Goal: Task Accomplishment & Management: Use online tool/utility

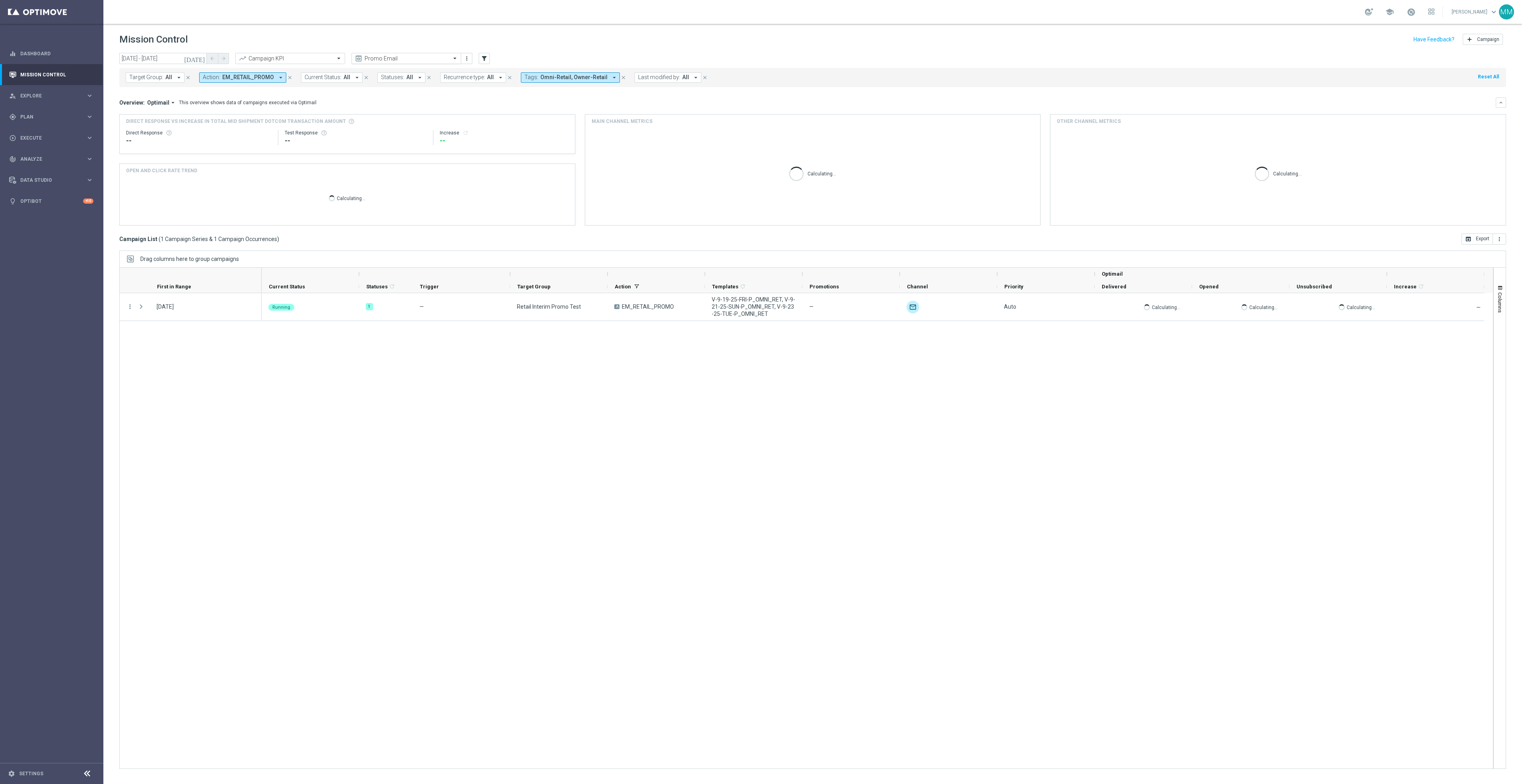
drag, startPoint x: 457, startPoint y: 63, endPoint x: 441, endPoint y: 62, distance: 16.0
click at [457, 63] on div "Promo Email" at bounding box center [406, 59] width 109 height 12
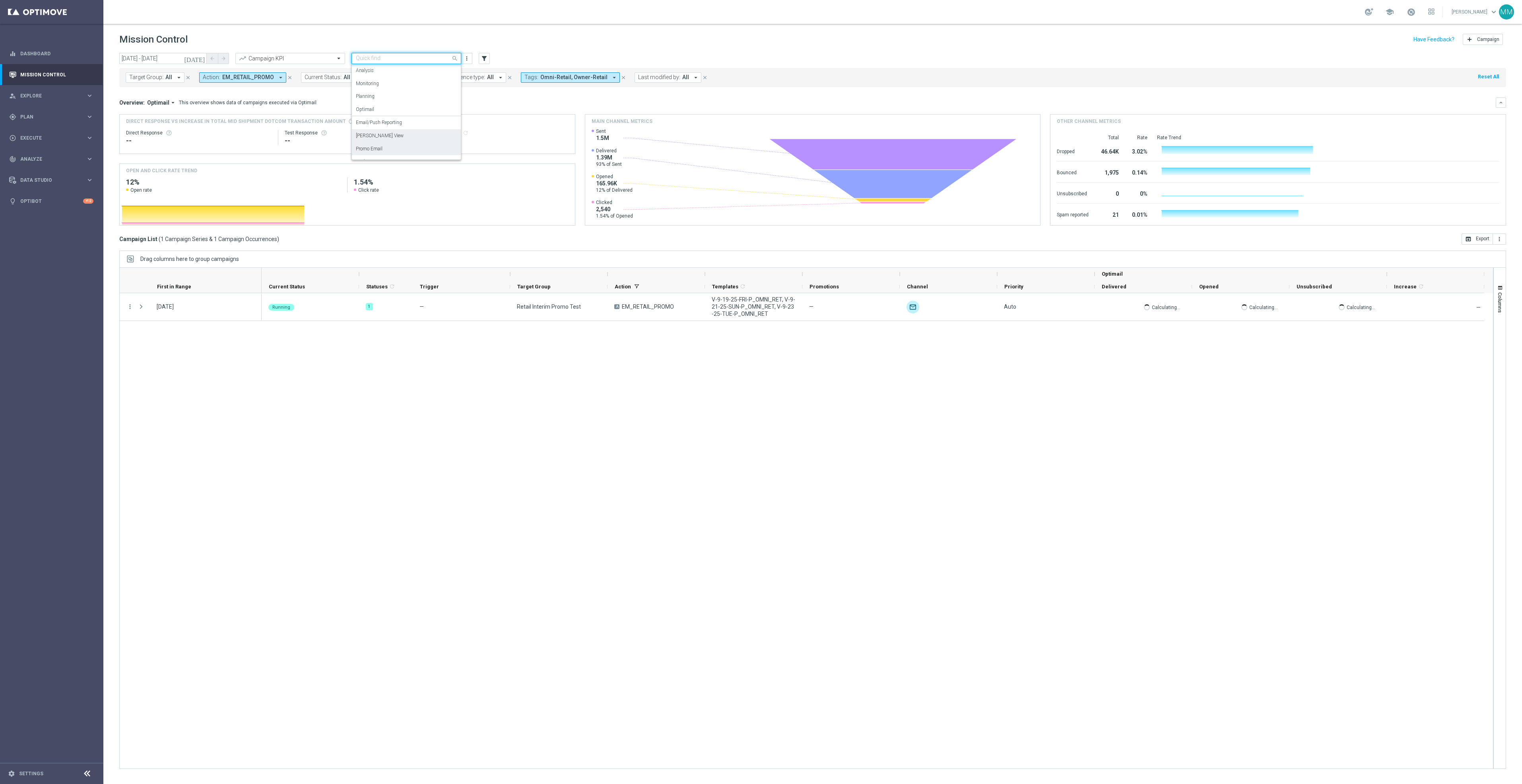
click at [406, 137] on div "Mary Push View" at bounding box center [407, 136] width 101 height 14
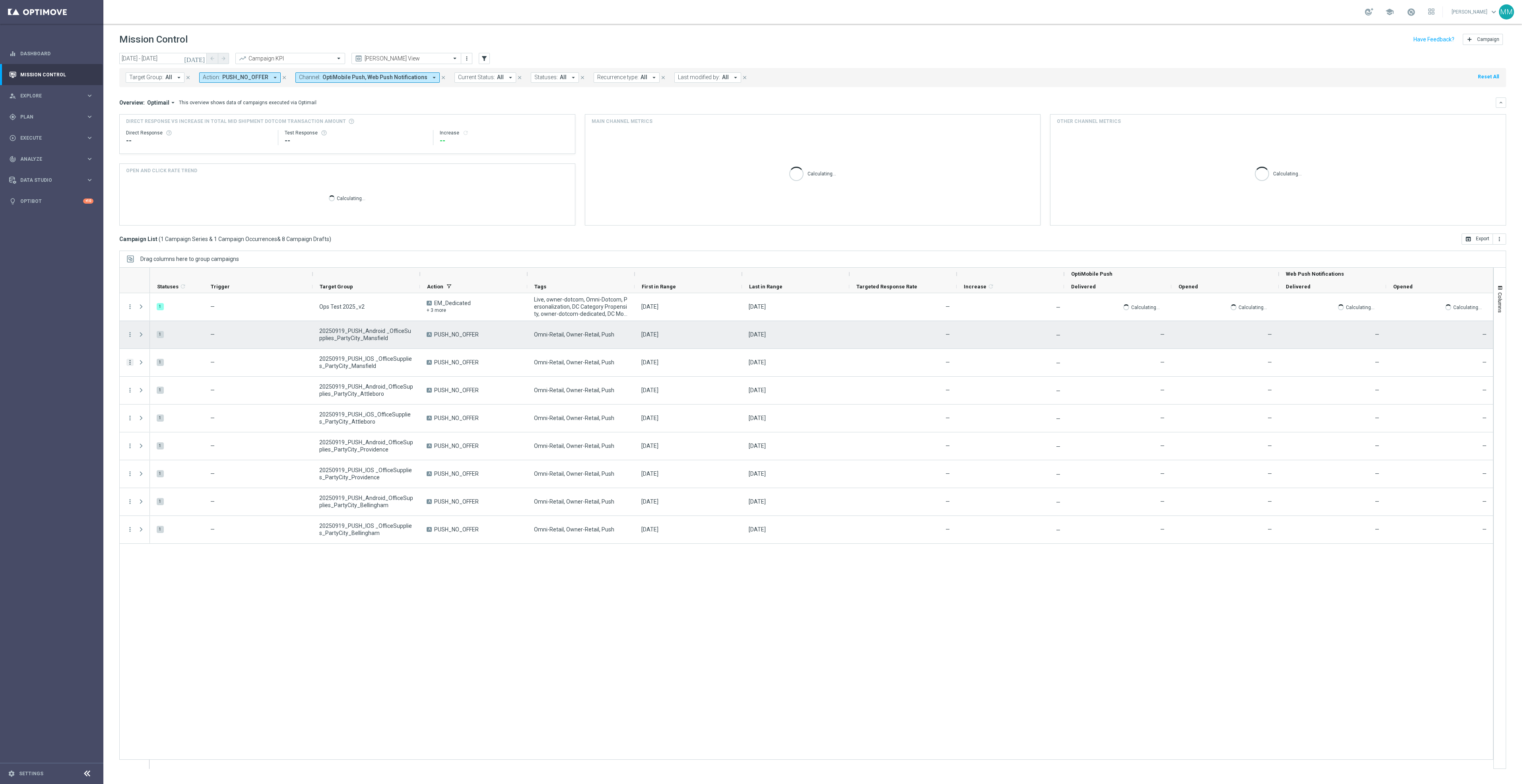
drag, startPoint x: 132, startPoint y: 336, endPoint x: 132, endPoint y: 364, distance: 28.0
click at [132, 336] on icon "more_vert" at bounding box center [130, 334] width 7 height 7
click at [169, 368] on div "Edit" at bounding box center [183, 366] width 74 height 6
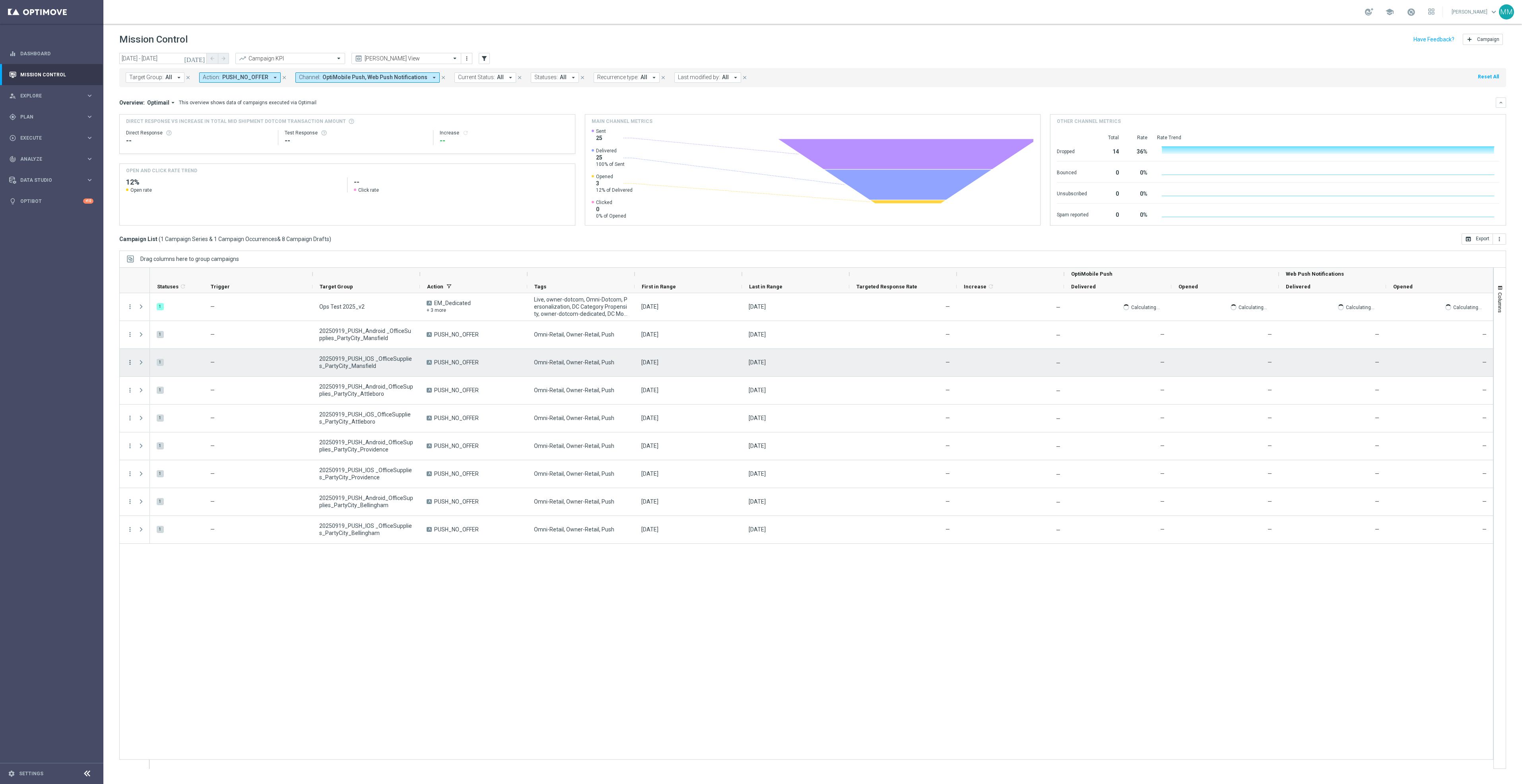
click at [128, 364] on icon "more_vert" at bounding box center [130, 361] width 7 height 7
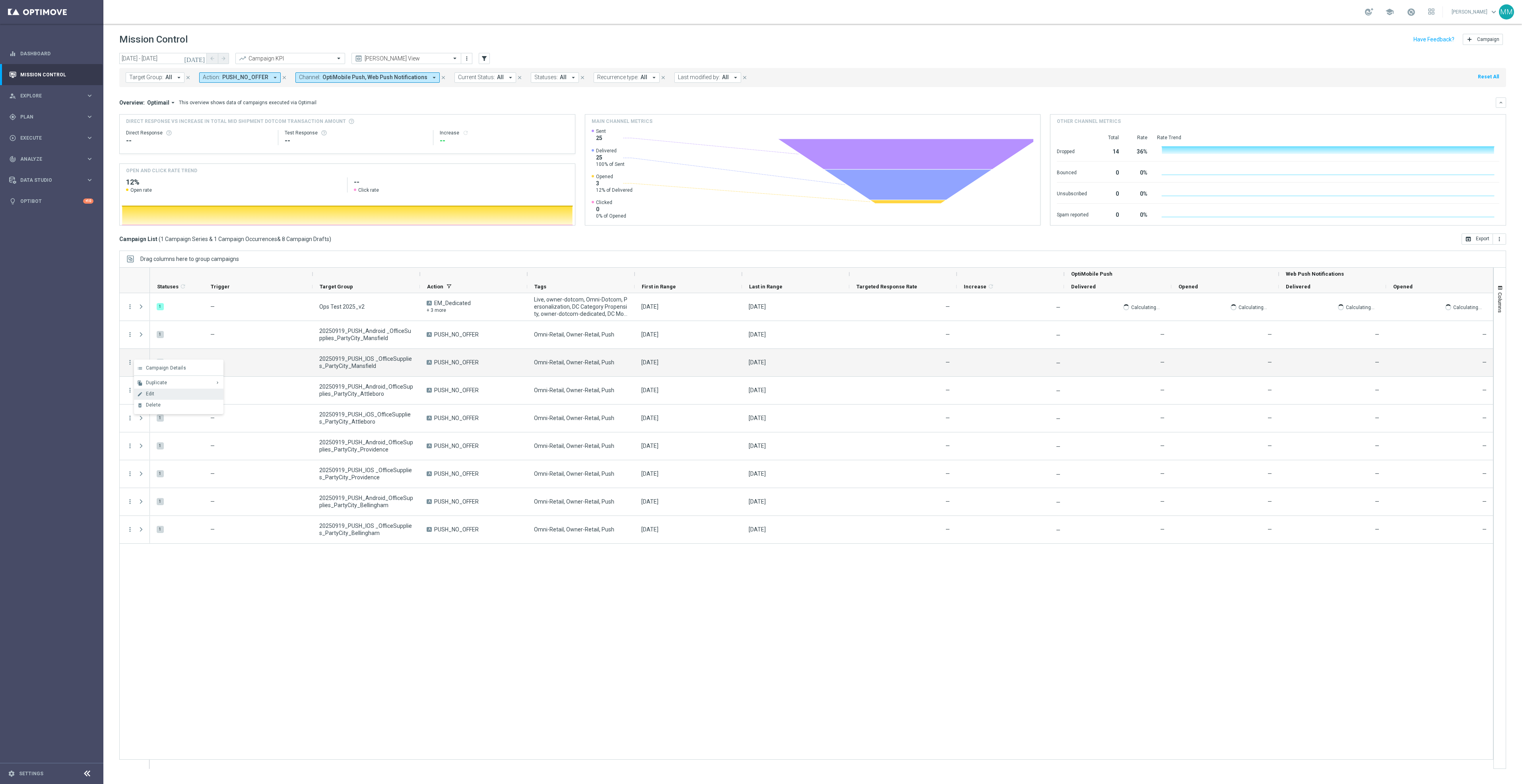
click at [156, 397] on div "edit Edit" at bounding box center [178, 394] width 89 height 12
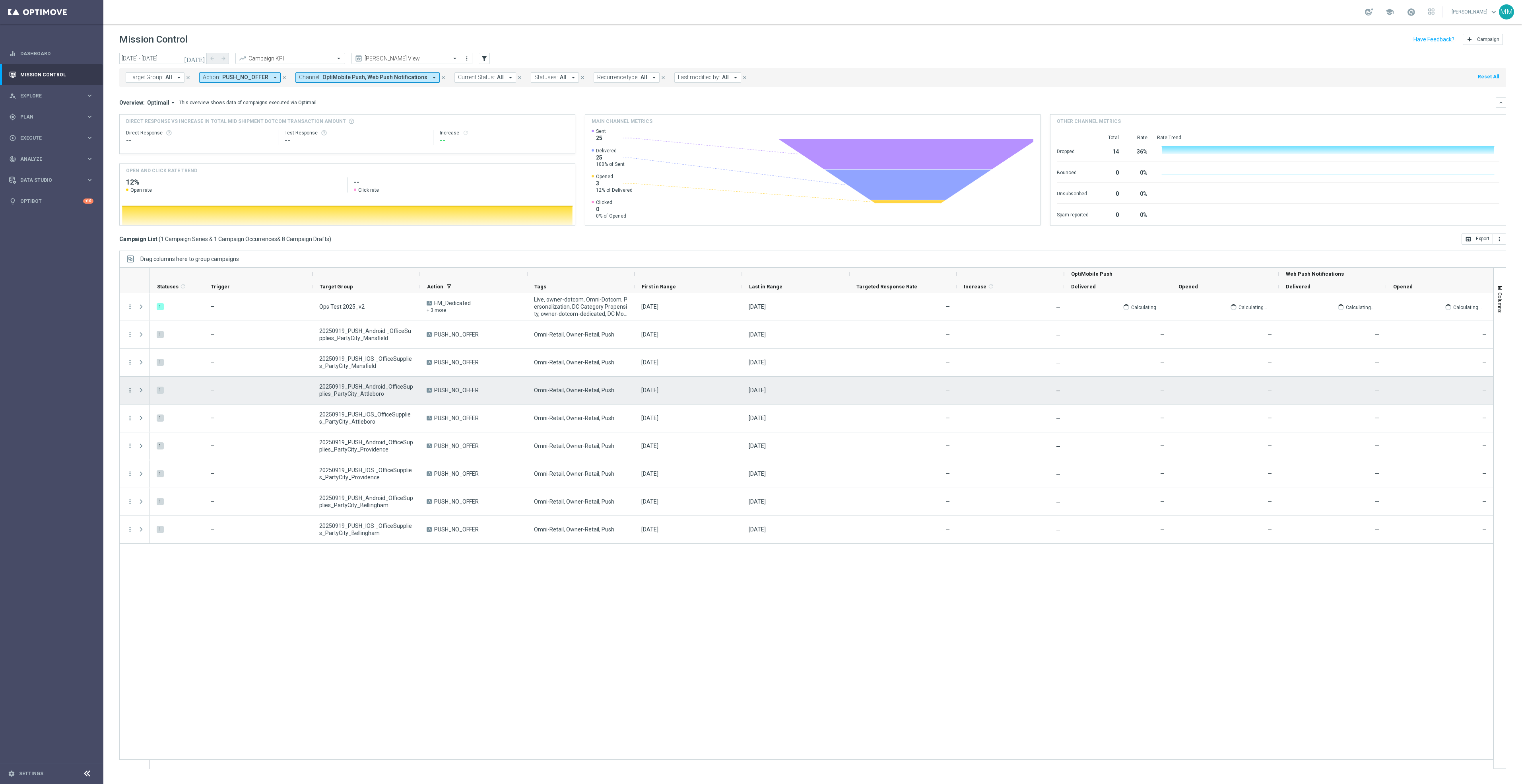
click at [132, 392] on icon "more_vert" at bounding box center [130, 389] width 7 height 7
click at [149, 421] on span "Edit" at bounding box center [150, 422] width 9 height 6
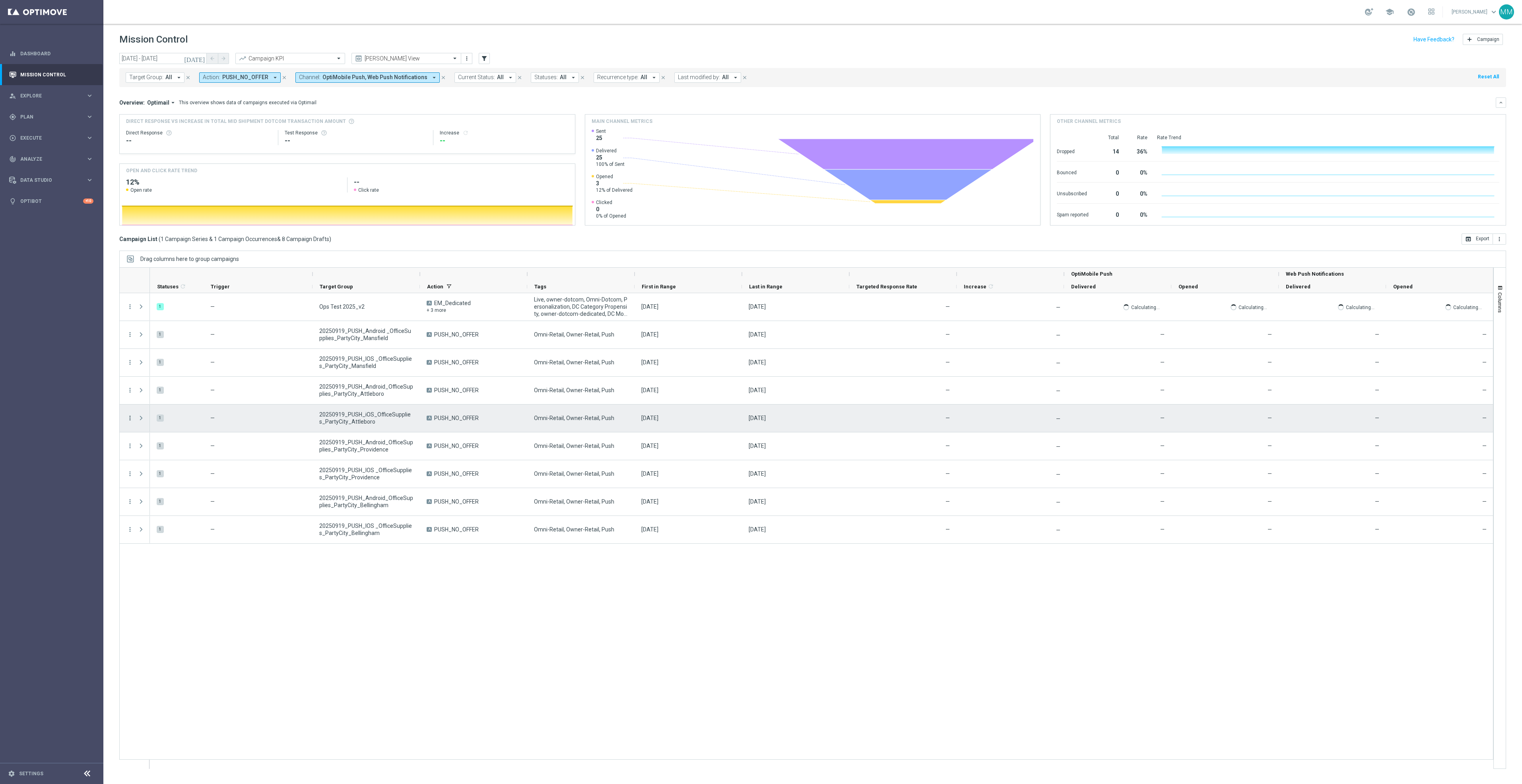
click at [131, 421] on icon "more_vert" at bounding box center [130, 417] width 7 height 7
click at [153, 448] on span "Edit" at bounding box center [150, 449] width 9 height 6
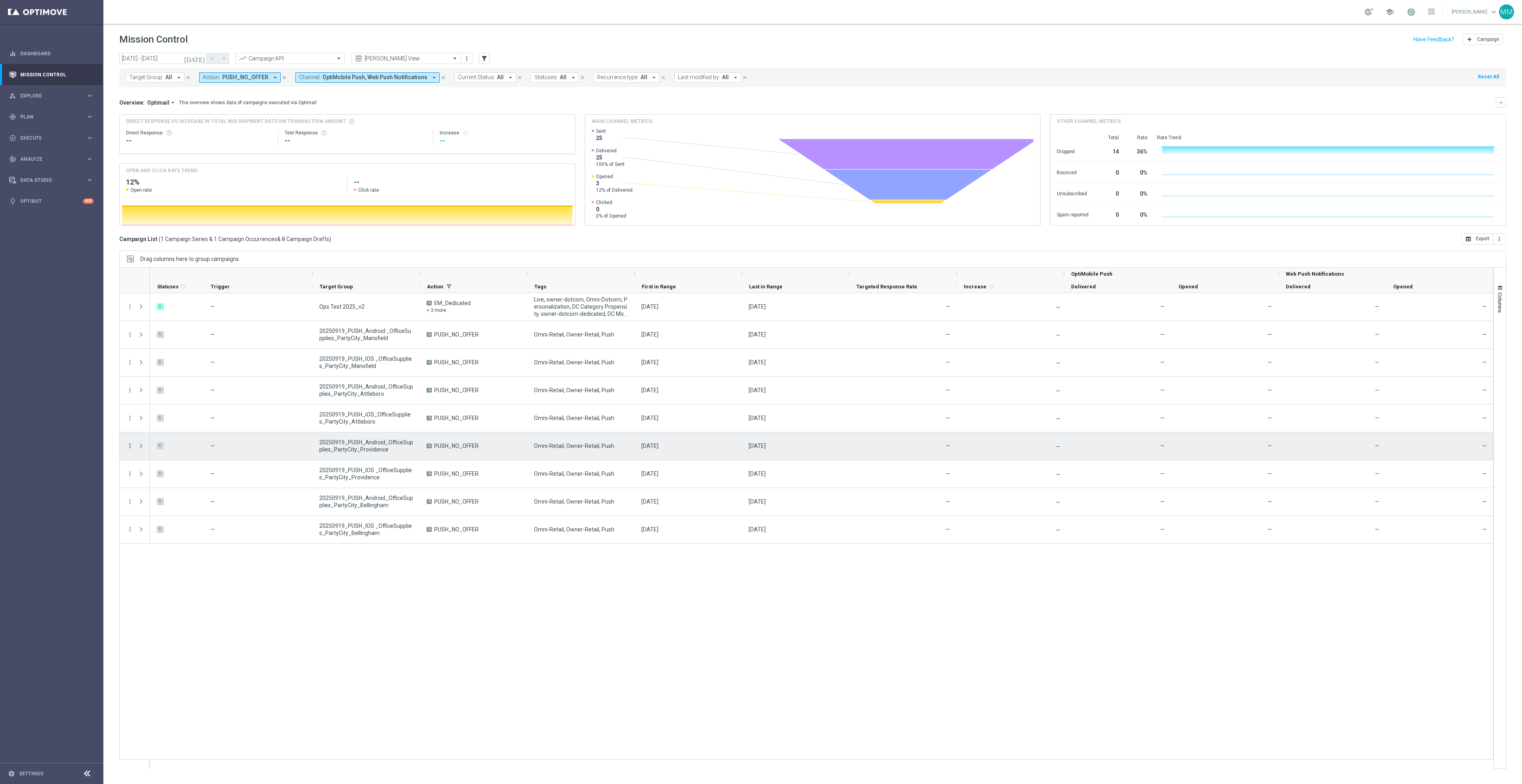
click at [132, 447] on icon "more_vert" at bounding box center [130, 445] width 7 height 7
click at [150, 476] on span "Edit" at bounding box center [150, 477] width 9 height 6
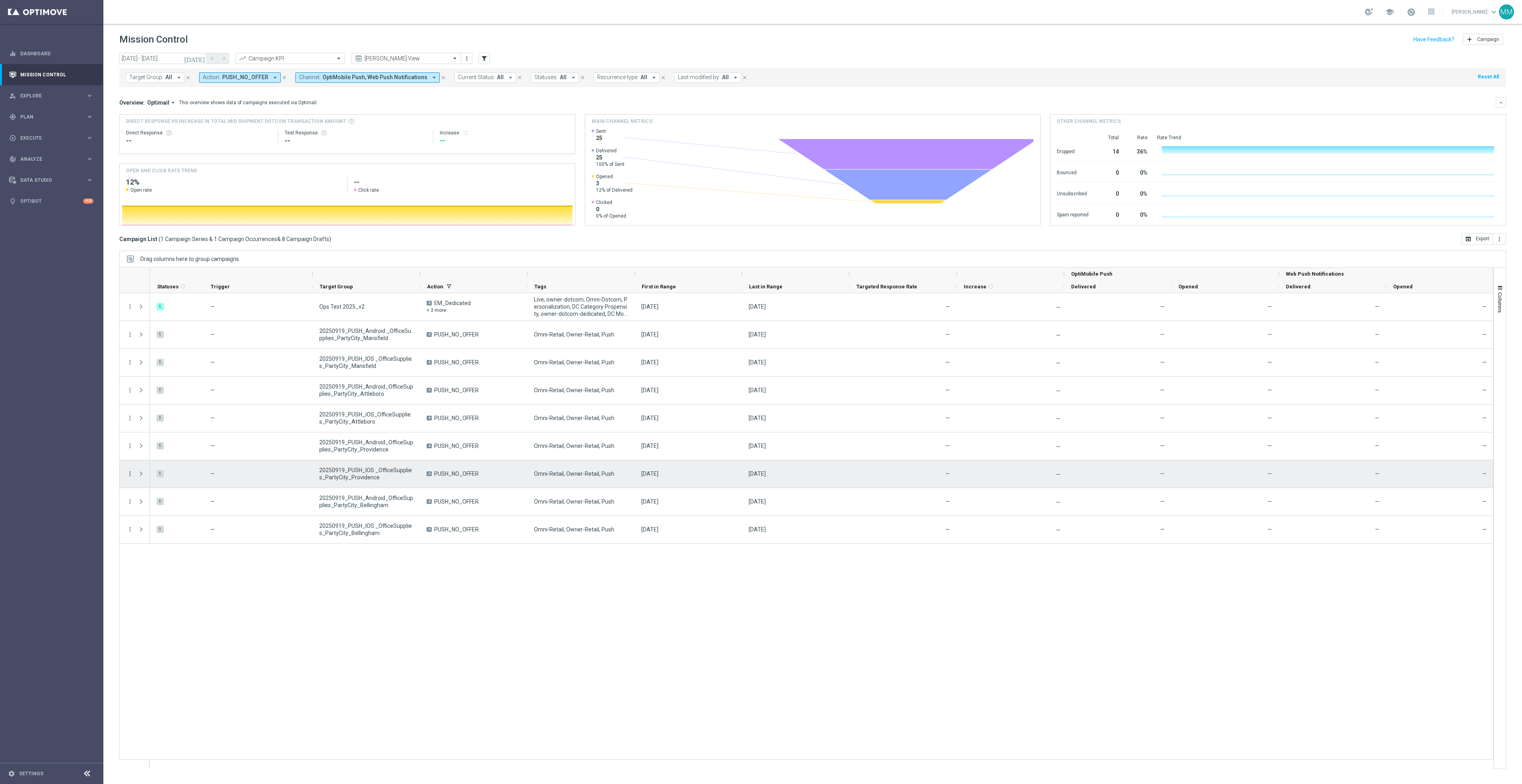
click at [130, 472] on icon "more_vert" at bounding box center [130, 473] width 7 height 7
click at [152, 507] on span "Edit" at bounding box center [150, 505] width 9 height 6
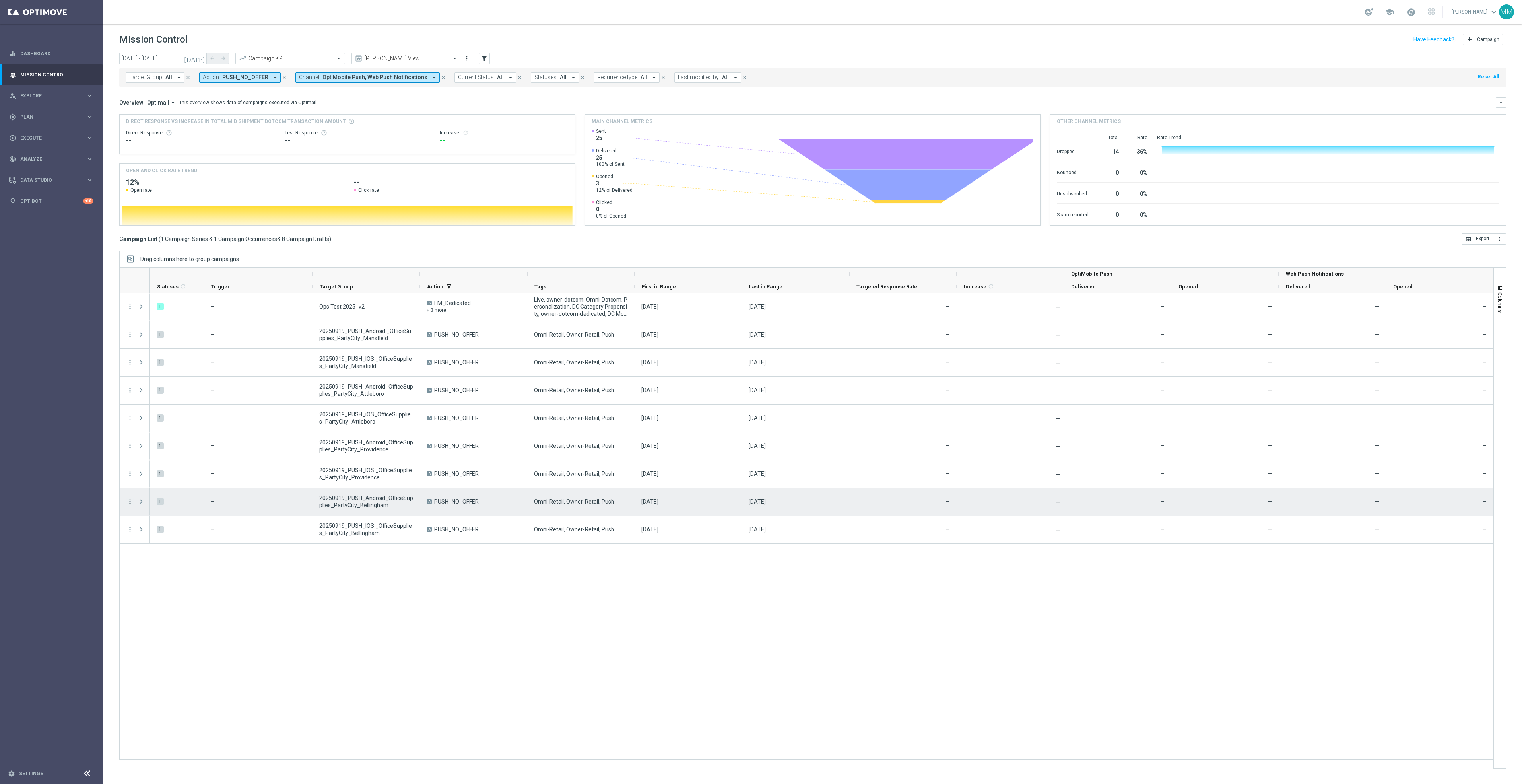
click at [132, 500] on icon "more_vert" at bounding box center [130, 500] width 7 height 7
click at [162, 531] on div "Edit" at bounding box center [183, 533] width 74 height 6
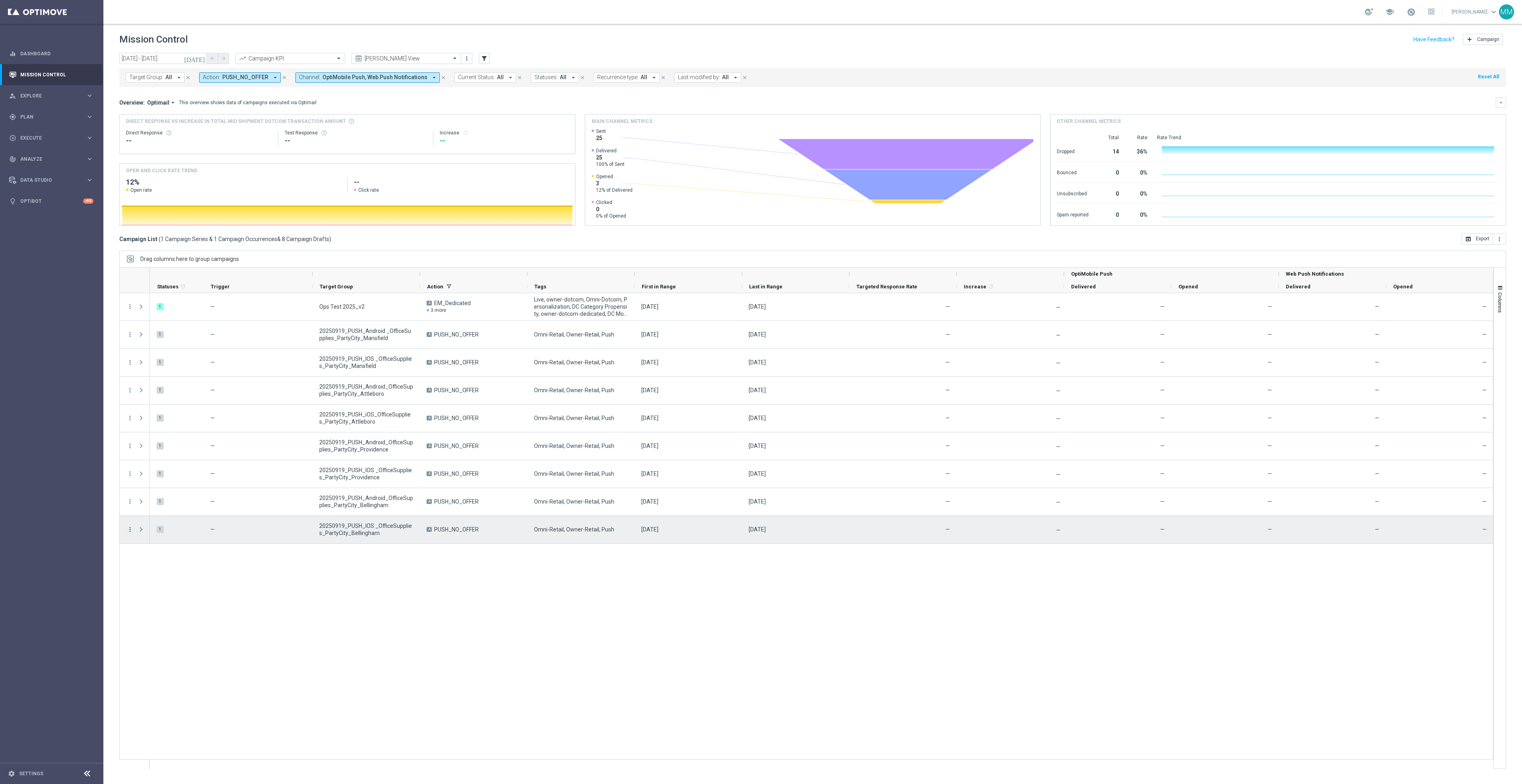
click at [128, 529] on icon "more_vert" at bounding box center [130, 528] width 7 height 7
click at [142, 559] on icon "edit" at bounding box center [140, 561] width 6 height 6
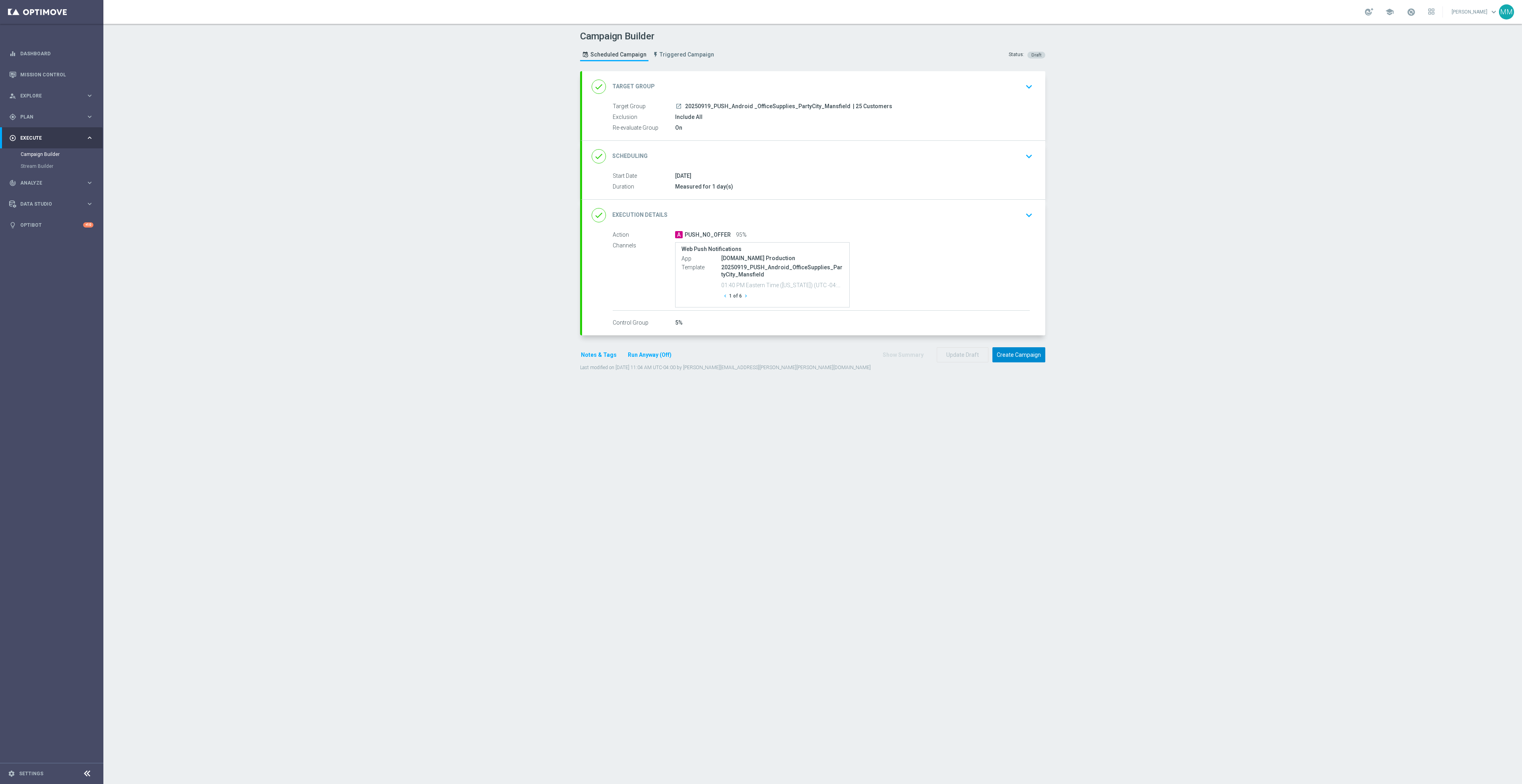
click at [1007, 362] on button "Create Campaign" at bounding box center [1019, 355] width 53 height 15
click at [1017, 352] on button "Create Campaign" at bounding box center [1019, 355] width 53 height 15
click at [1017, 353] on button "Create Campaign" at bounding box center [1019, 355] width 53 height 15
click at [1003, 358] on button "Create Campaign" at bounding box center [1019, 355] width 53 height 15
click at [1015, 359] on button "Create Campaign" at bounding box center [1019, 355] width 53 height 15
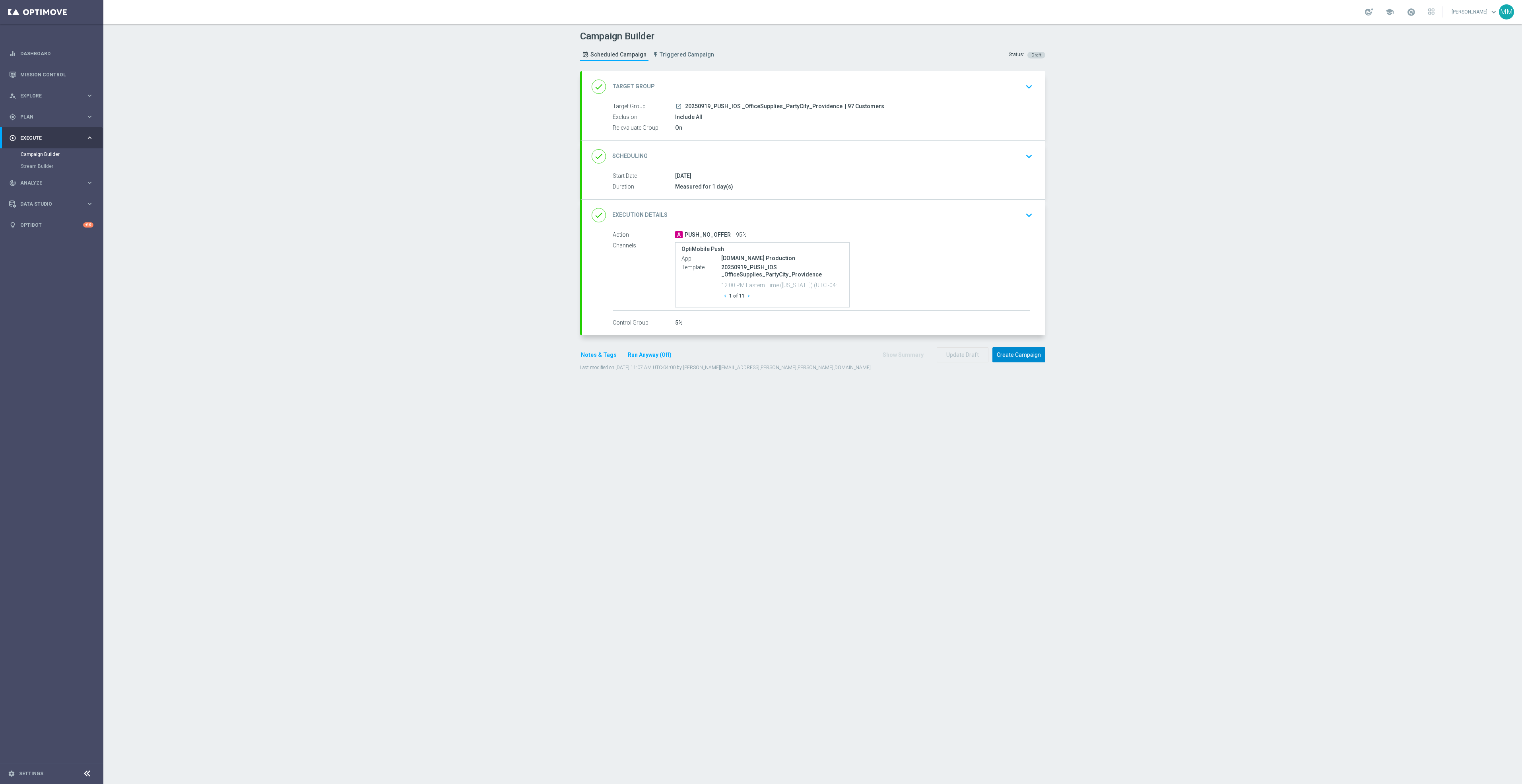
click at [1039, 357] on button "Create Campaign" at bounding box center [1019, 355] width 53 height 15
click at [744, 296] on icon "chevron_right" at bounding box center [746, 296] width 6 height 6
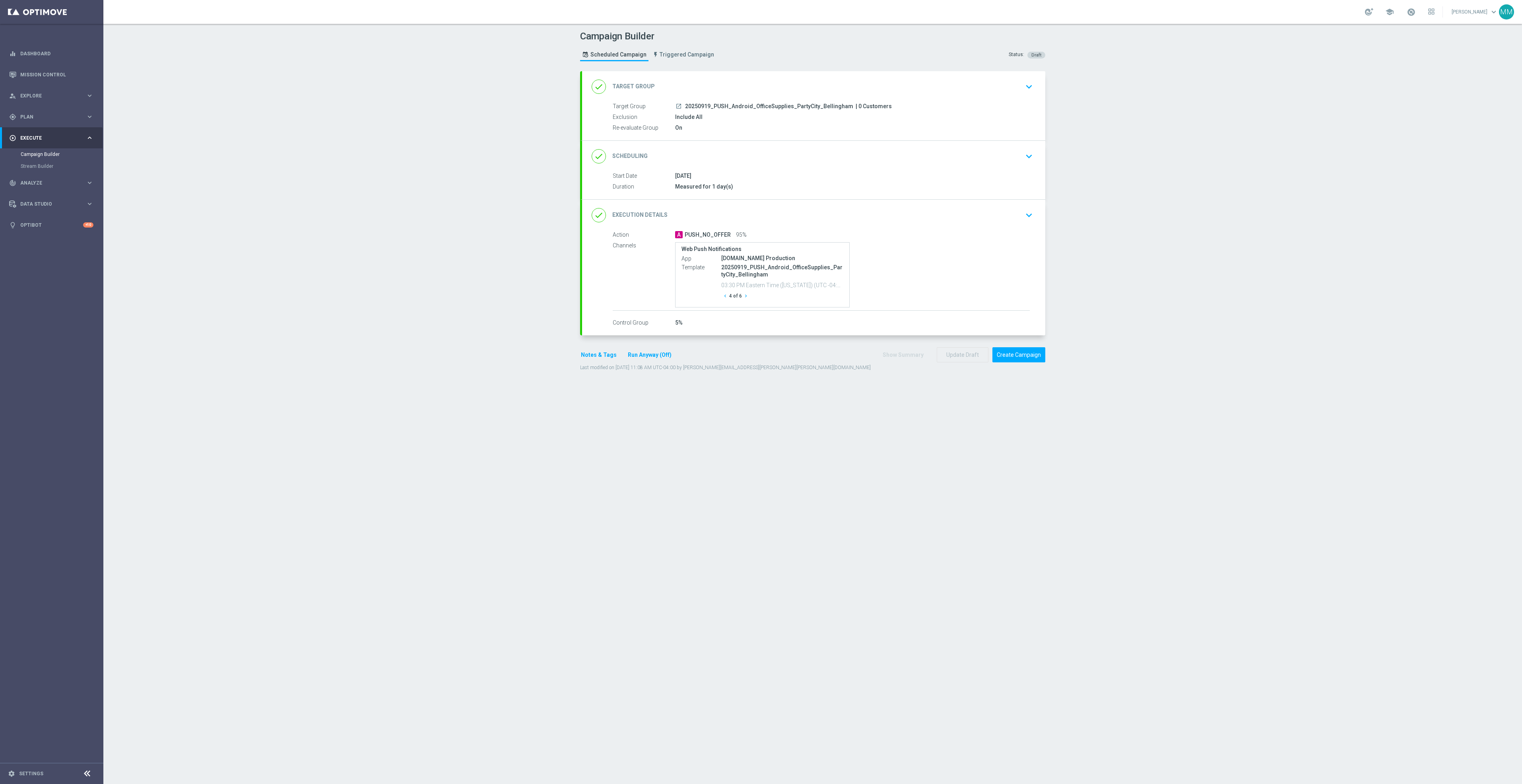
click at [744, 296] on icon "chevron_right" at bounding box center [746, 296] width 6 height 6
click at [897, 89] on div "done Target Group keyboard_arrow_down" at bounding box center [813, 87] width 444 height 15
click at [746, 296] on icon "chevron_right" at bounding box center [749, 296] width 6 height 6
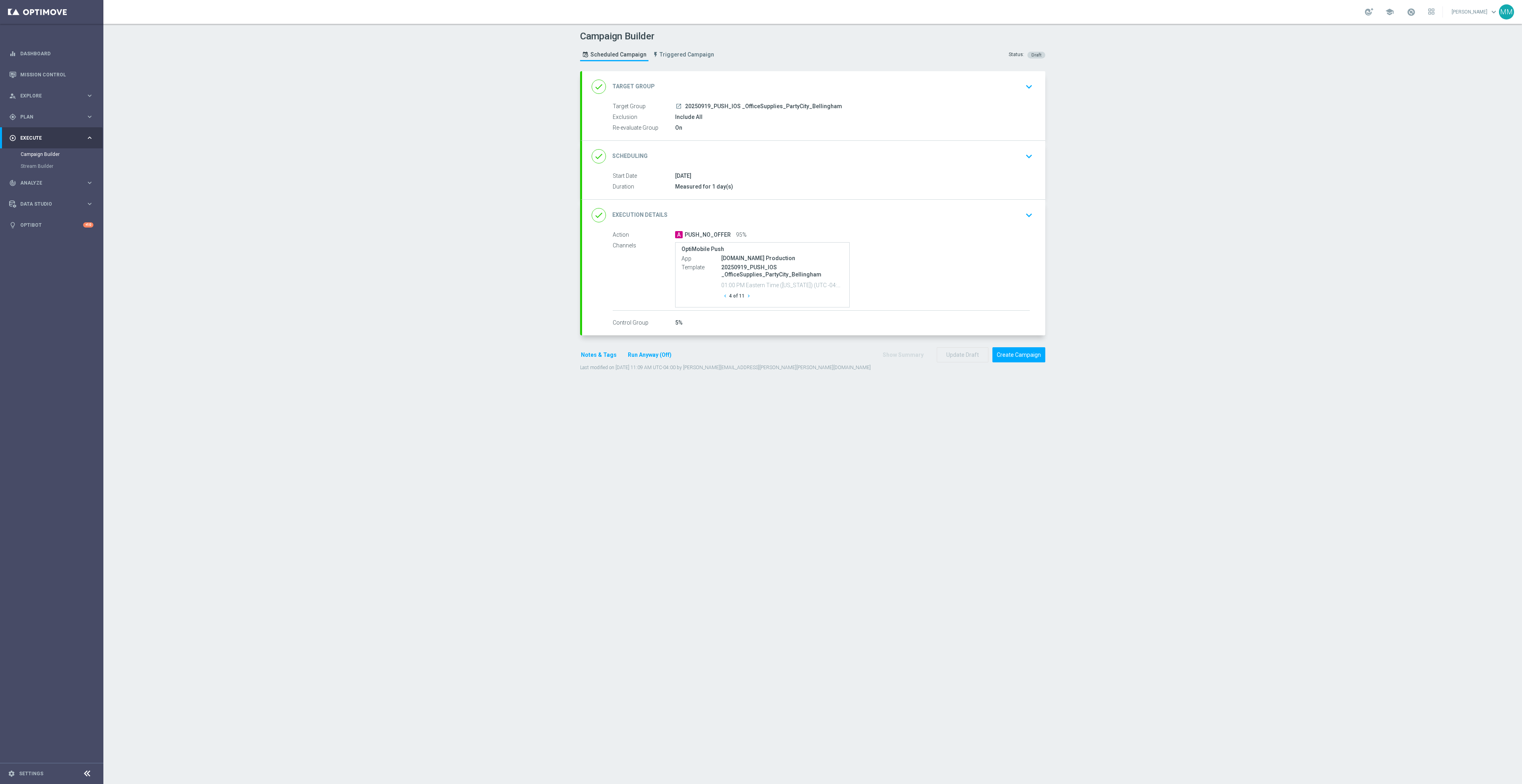
click at [746, 296] on icon "chevron_right" at bounding box center [749, 296] width 6 height 6
click at [1022, 363] on button "Create Campaign" at bounding box center [1019, 355] width 53 height 15
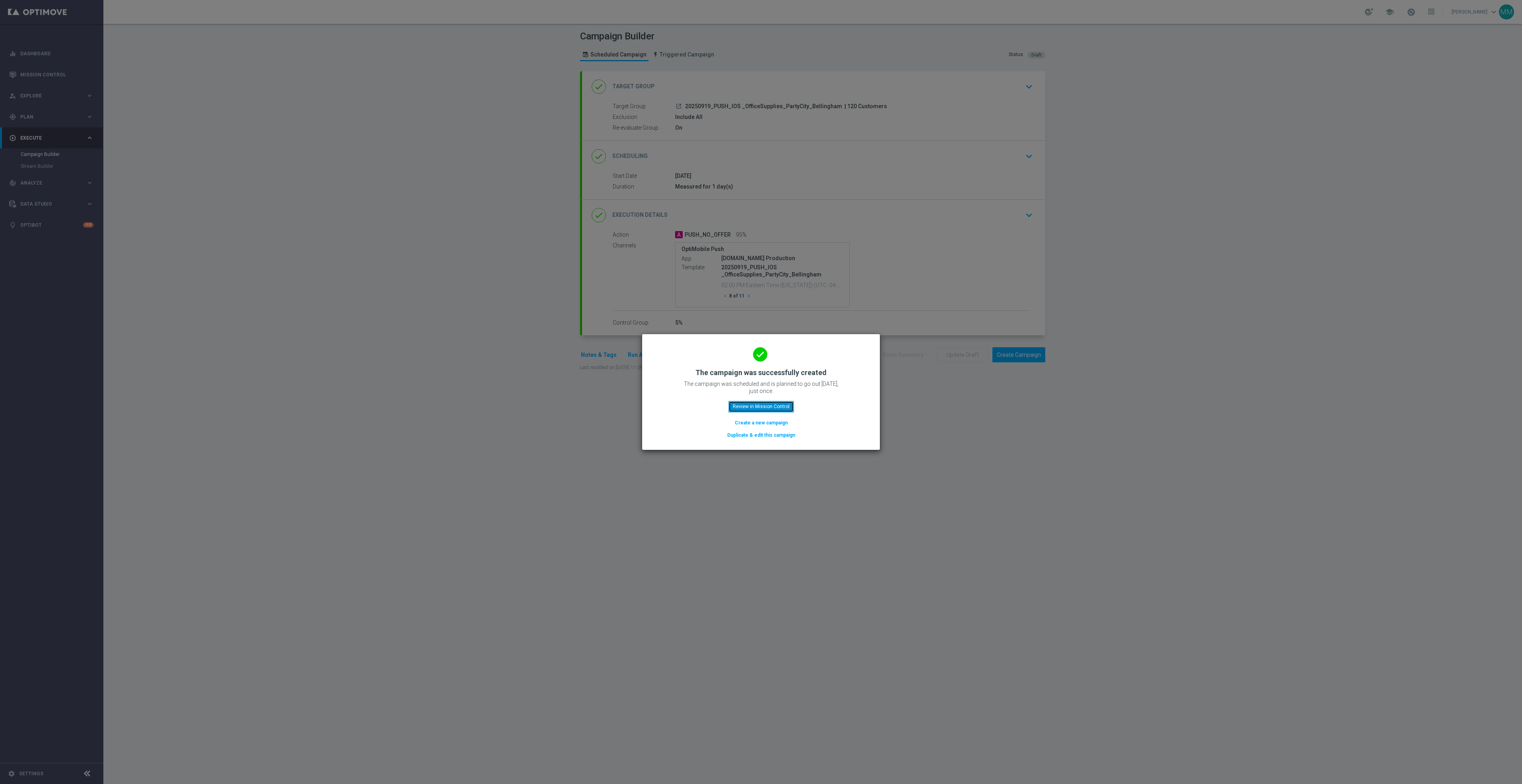
drag, startPoint x: 757, startPoint y: 403, endPoint x: 563, endPoint y: 280, distance: 229.7
click at [757, 403] on button "Review in Mission Control" at bounding box center [761, 407] width 66 height 12
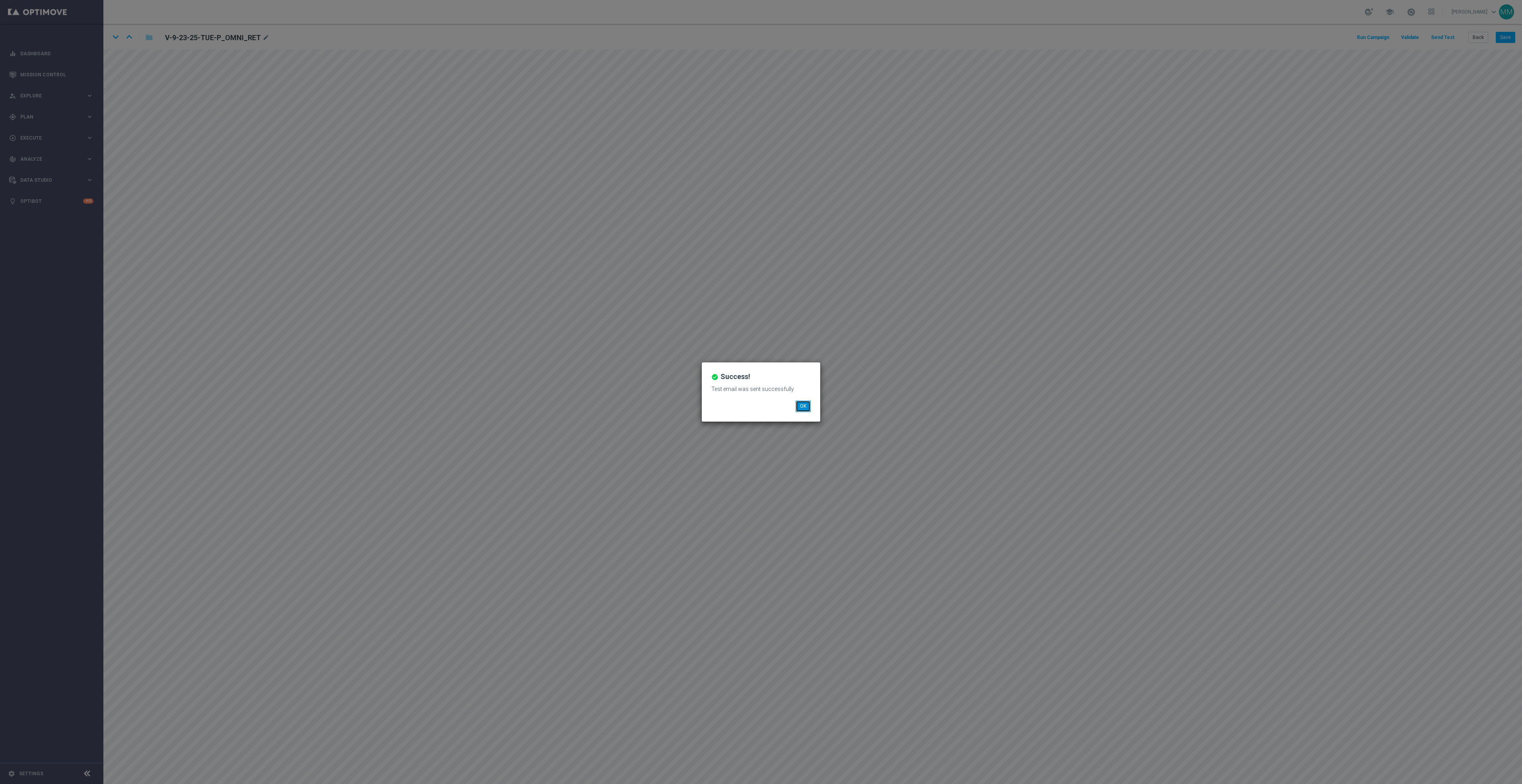
click at [800, 406] on button "OK" at bounding box center [804, 407] width 15 height 12
